Goal: Task Accomplishment & Management: Use online tool/utility

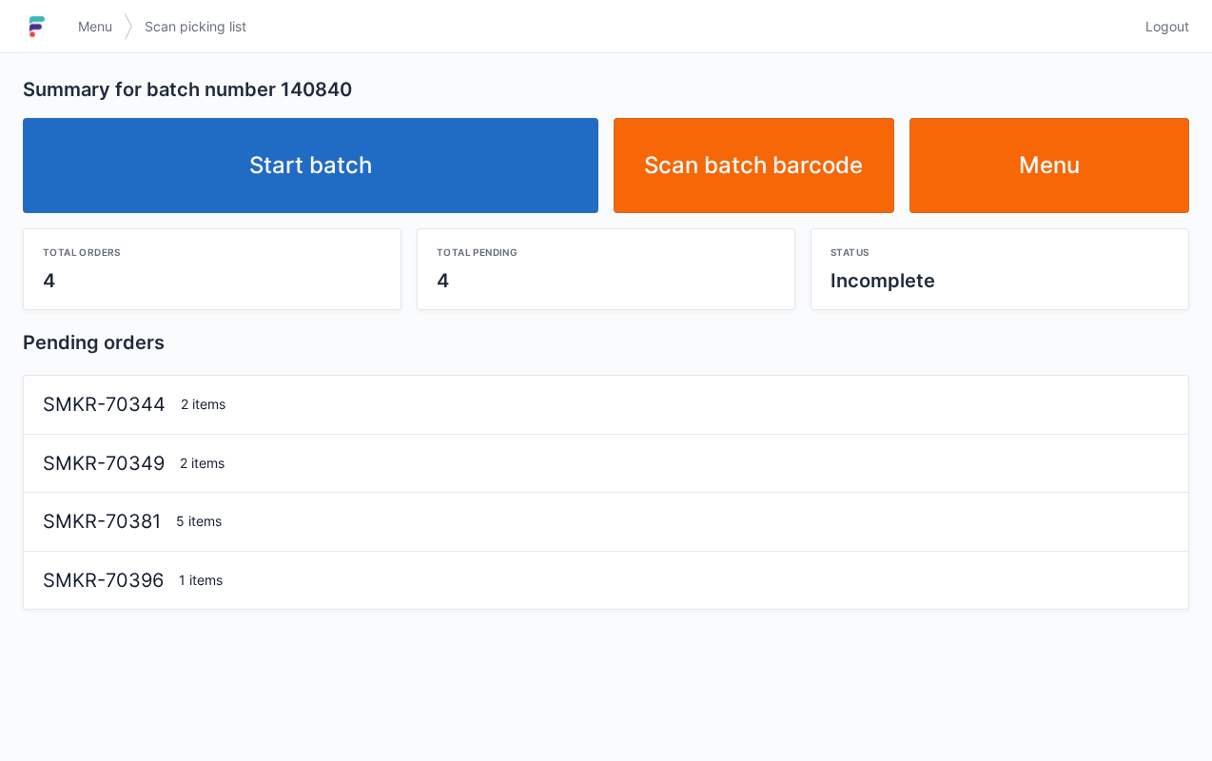
click at [424, 148] on link "Start batch" at bounding box center [310, 165] width 575 height 95
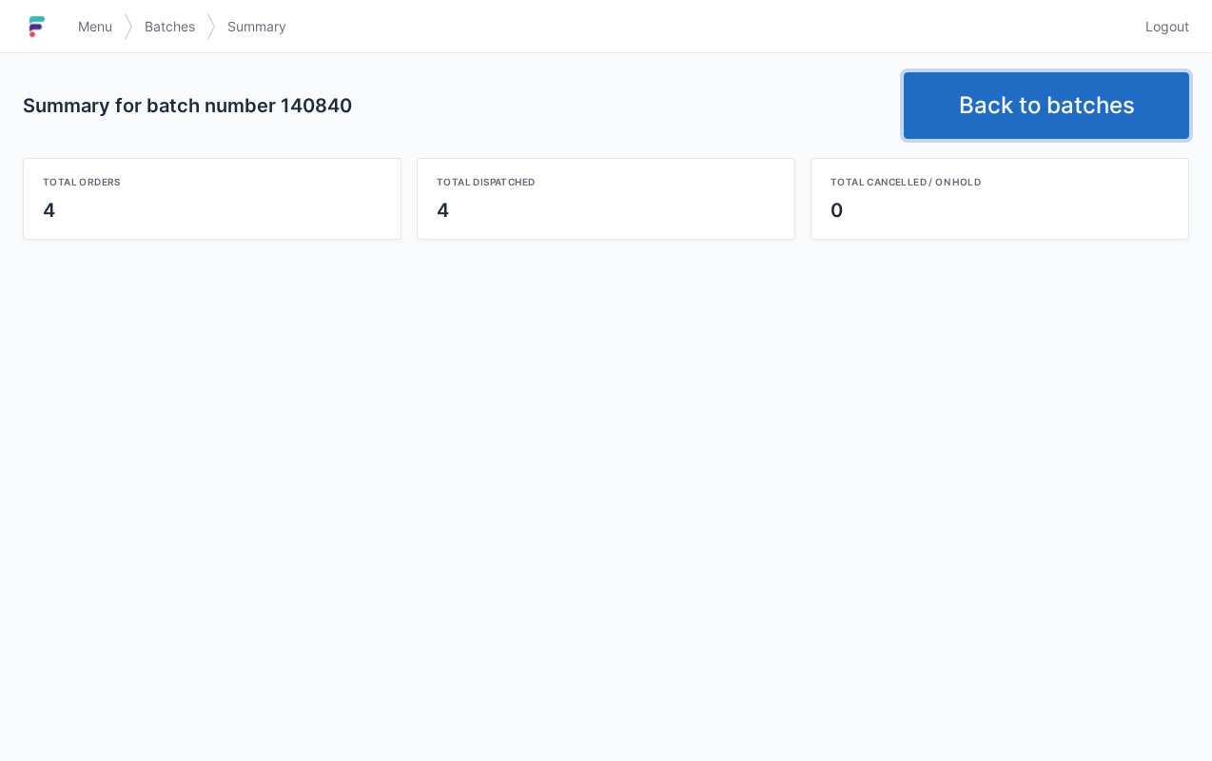
click at [1055, 108] on link "Back to batches" at bounding box center [1045, 105] width 285 height 67
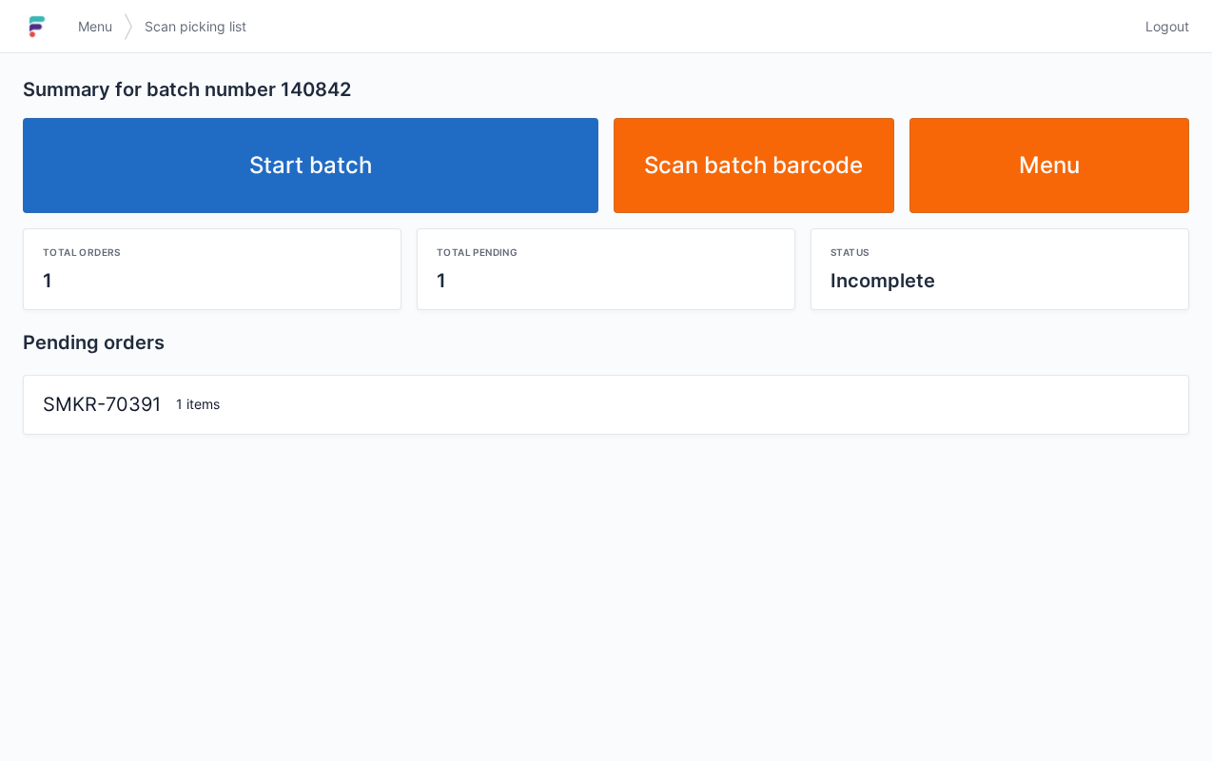
click at [460, 178] on link "Start batch" at bounding box center [310, 165] width 575 height 95
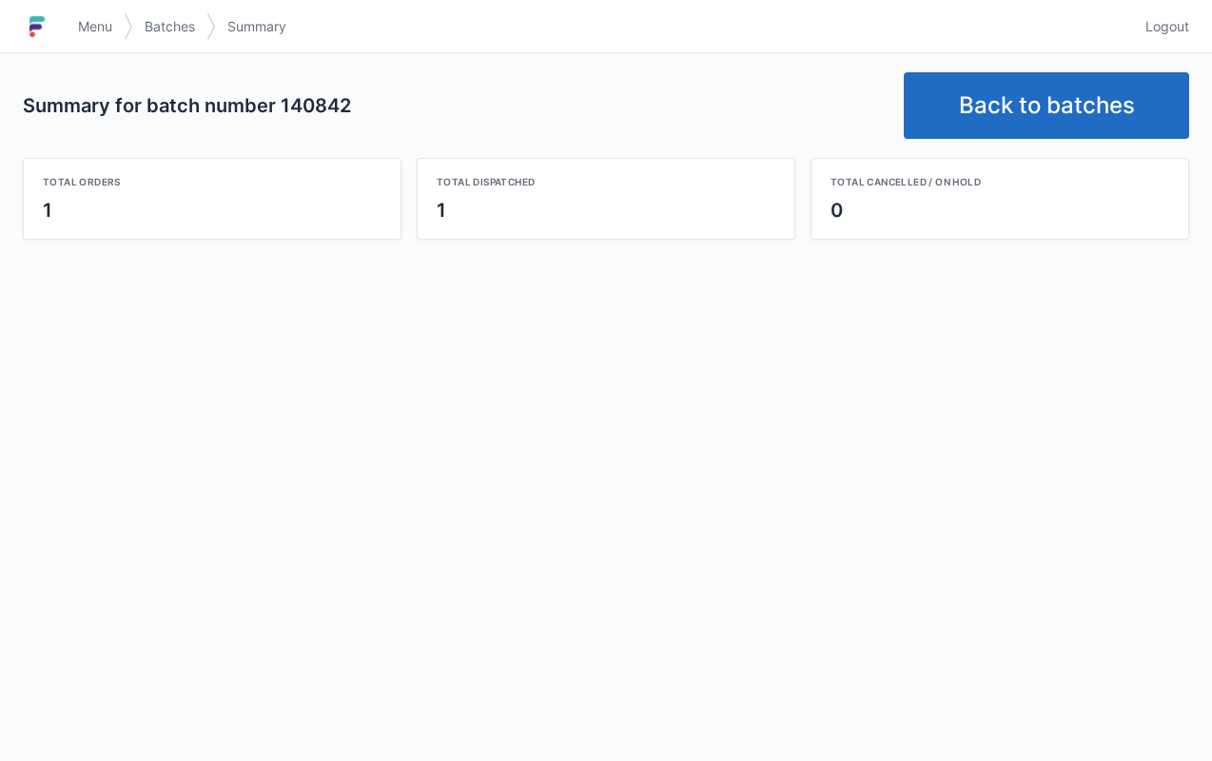
click at [1033, 104] on link "Back to batches" at bounding box center [1045, 105] width 285 height 67
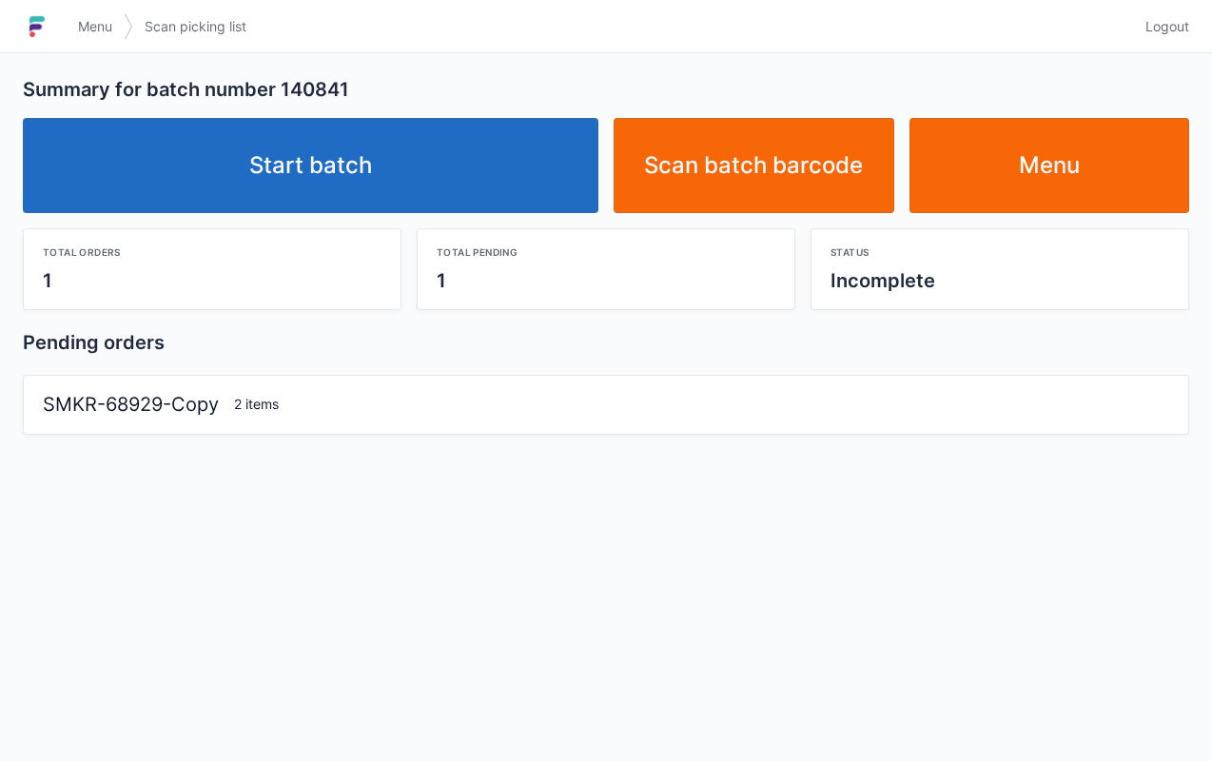
click at [457, 173] on link "Start batch" at bounding box center [310, 165] width 575 height 95
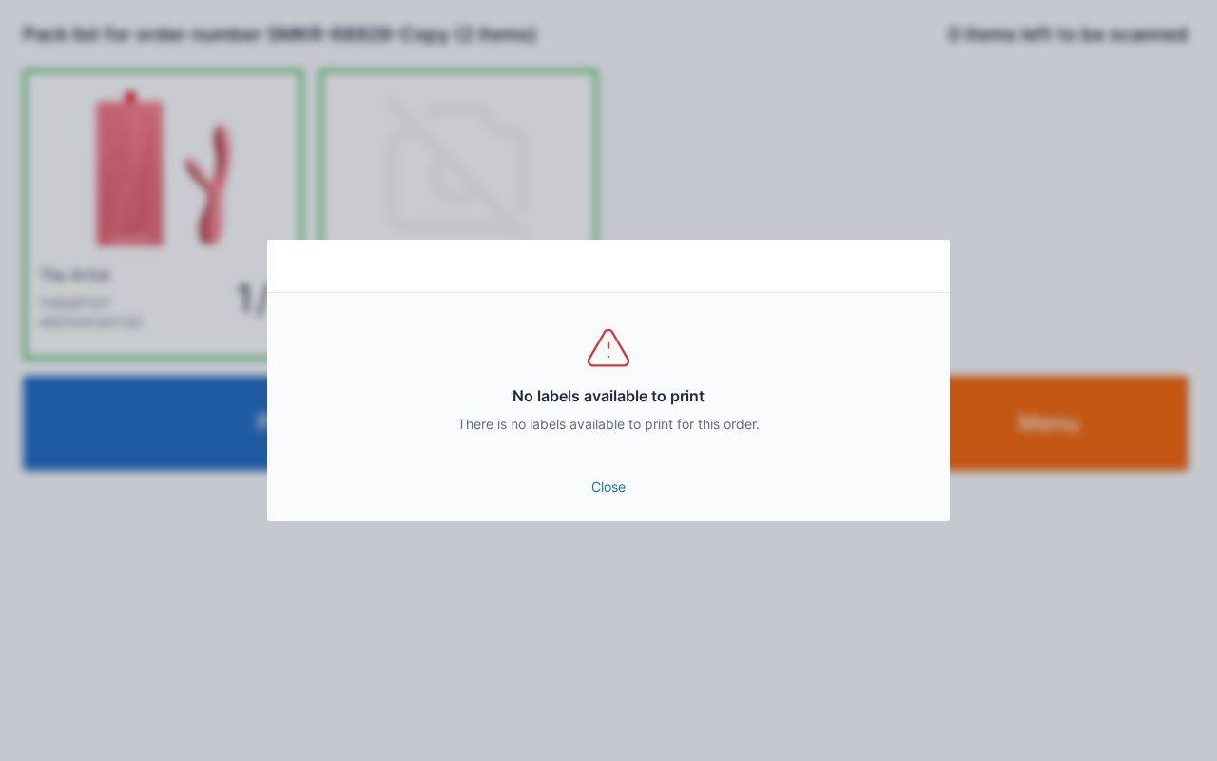
click at [618, 496] on link "Close" at bounding box center [608, 487] width 652 height 34
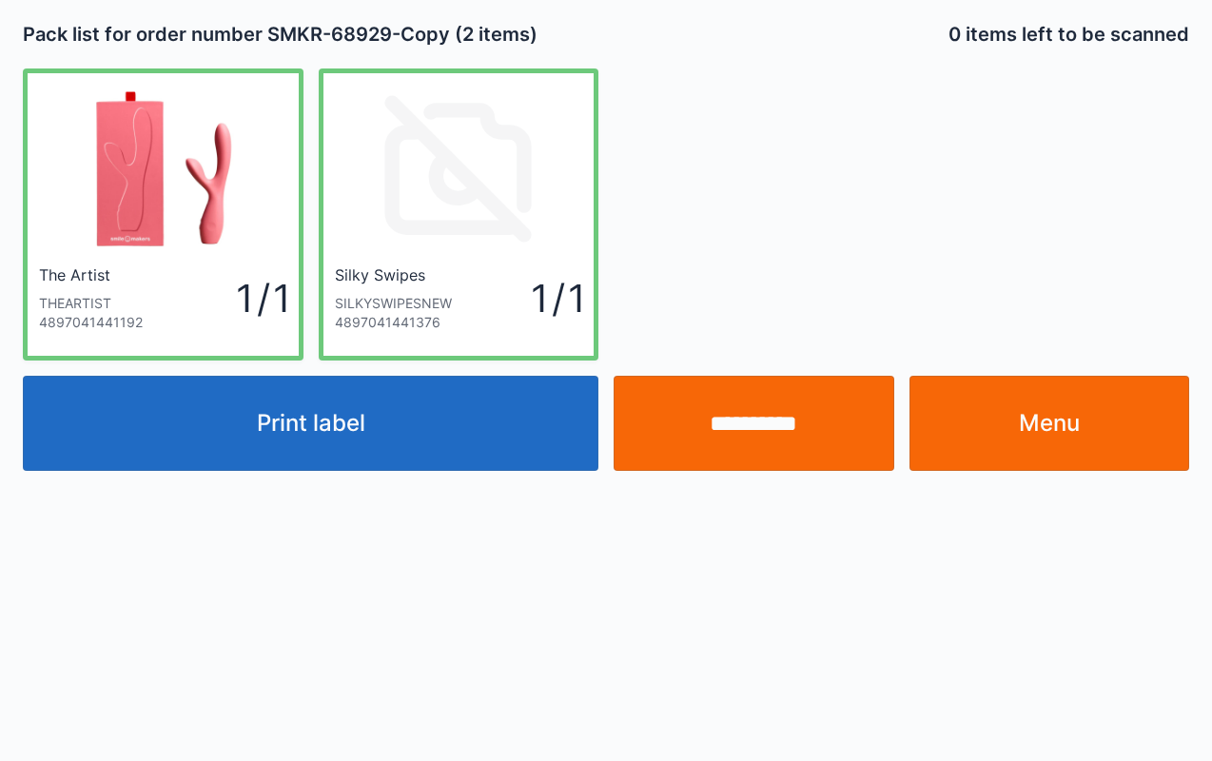
click at [1047, 413] on link "Menu" at bounding box center [1049, 423] width 281 height 95
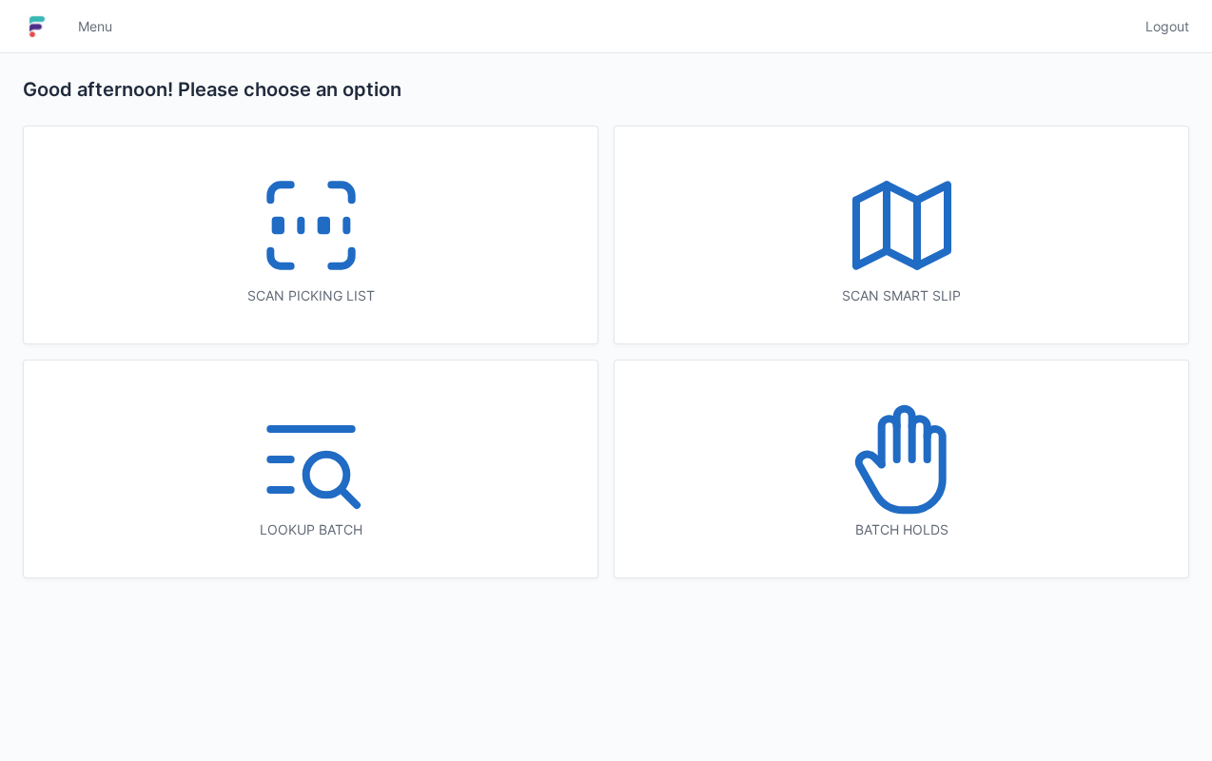
click at [338, 217] on icon at bounding box center [311, 226] width 122 height 122
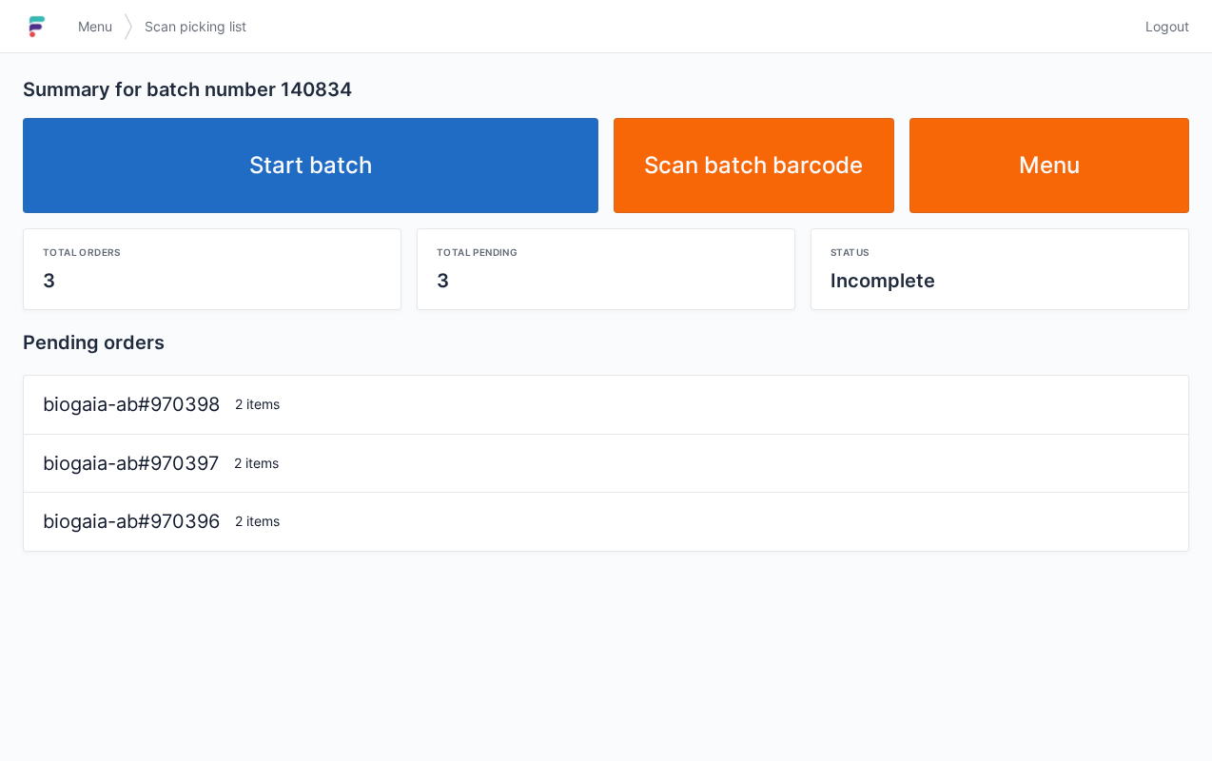
click at [393, 200] on link "Start batch" at bounding box center [310, 165] width 575 height 95
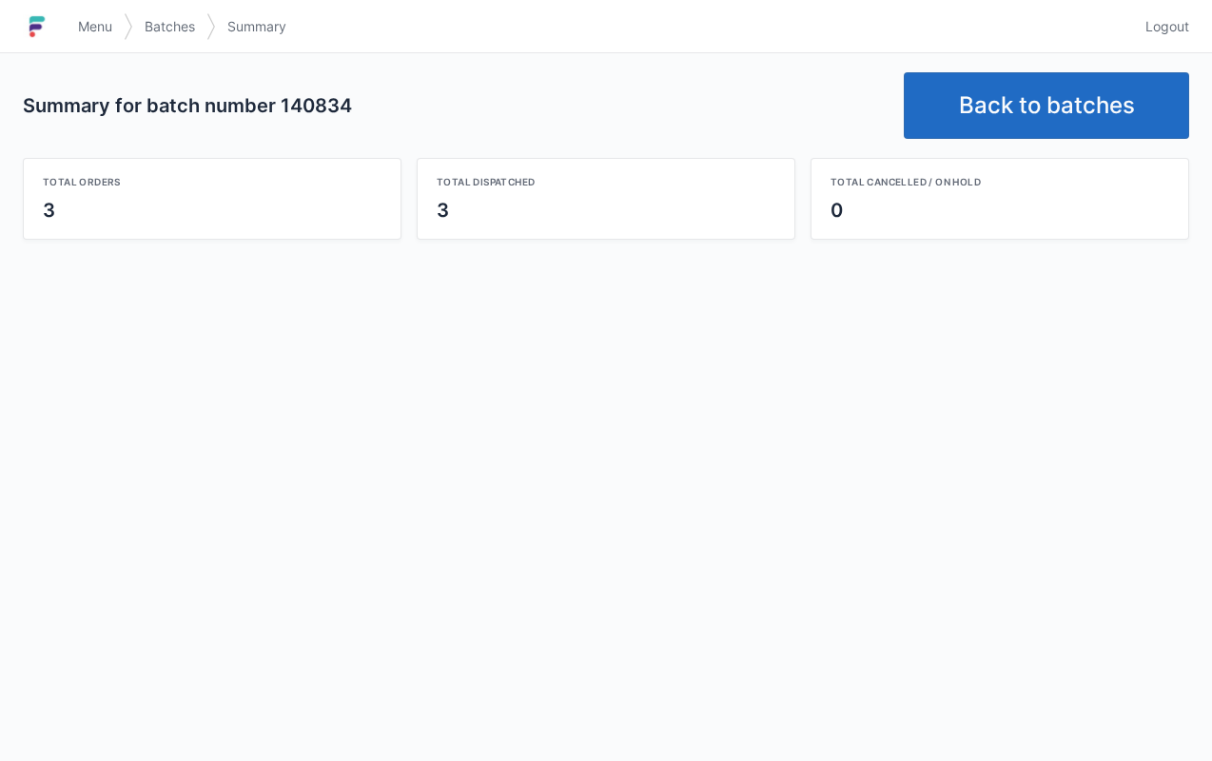
click at [1059, 103] on link "Back to batches" at bounding box center [1045, 105] width 285 height 67
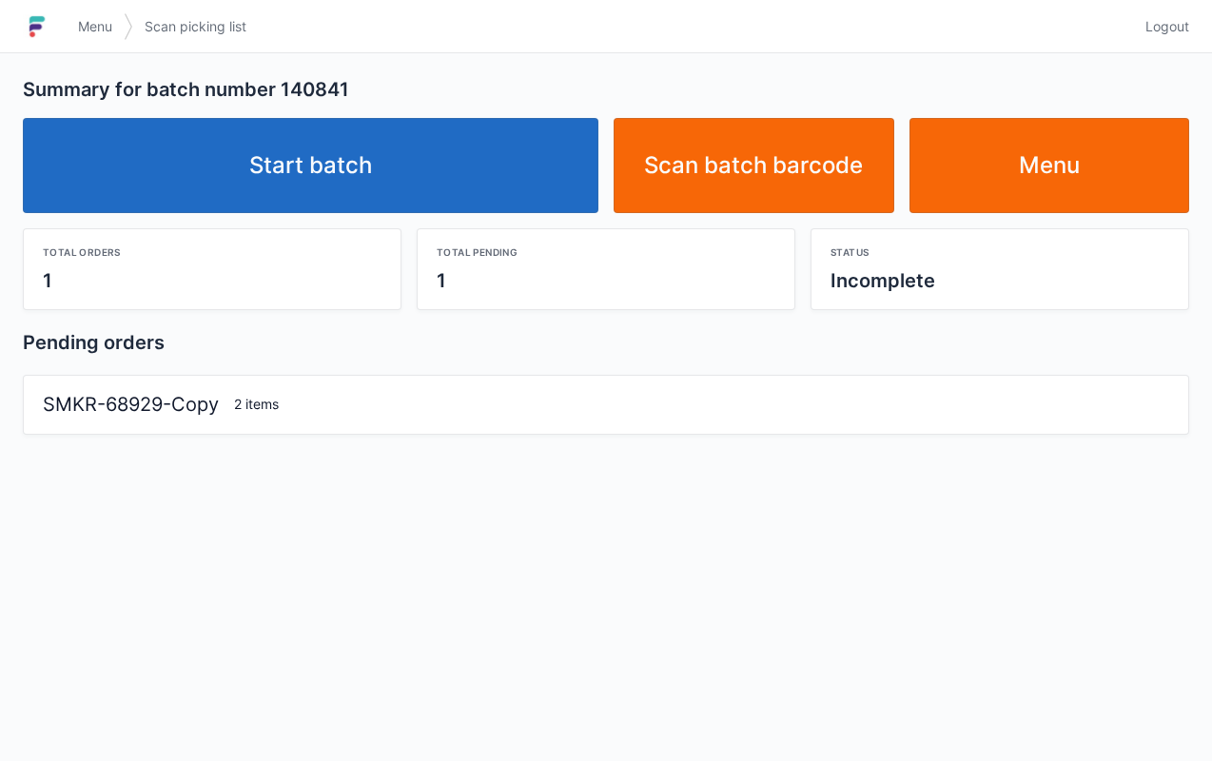
click at [490, 190] on link "Start batch" at bounding box center [310, 165] width 575 height 95
